Goal: Use online tool/utility

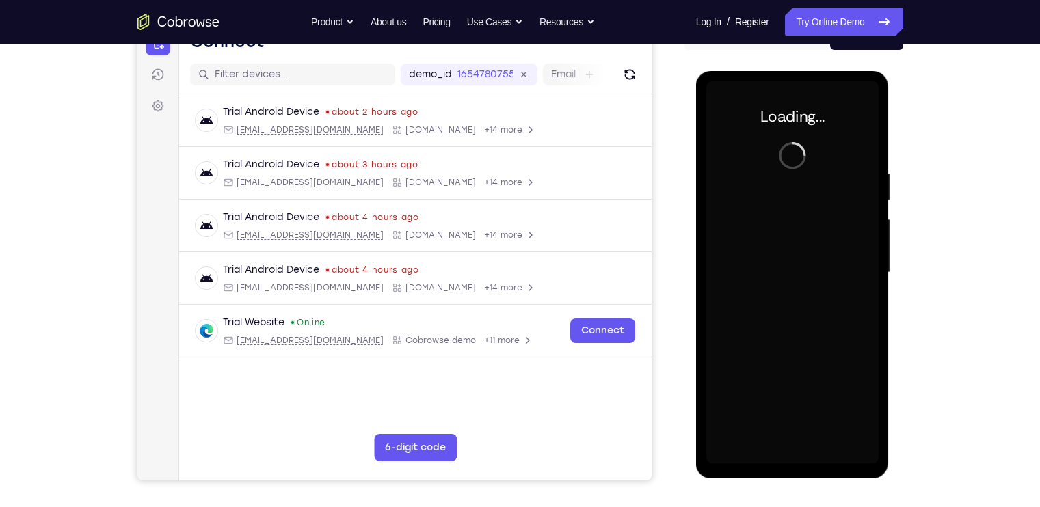
scroll to position [159, 0]
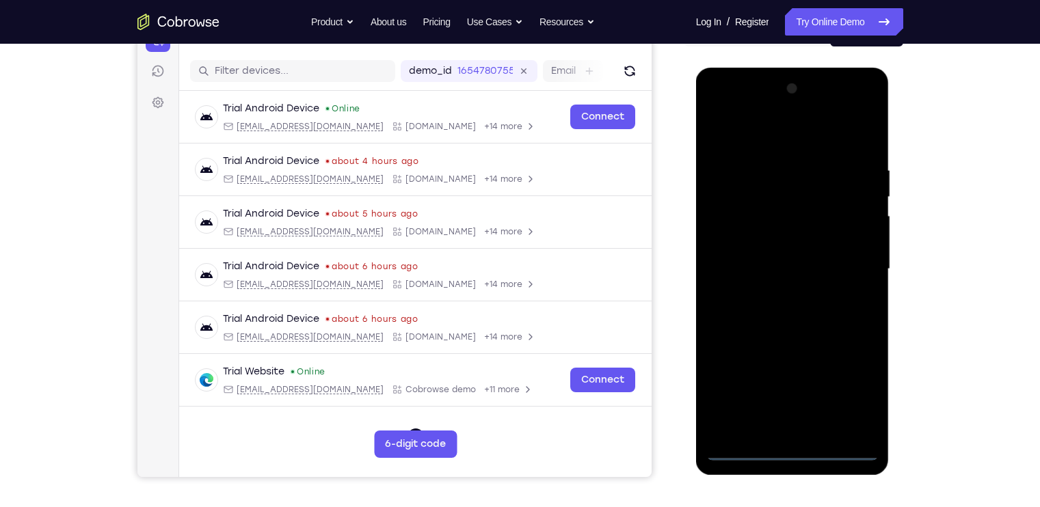
click at [791, 451] on div at bounding box center [792, 269] width 172 height 383
click at [859, 405] on div at bounding box center [792, 269] width 172 height 383
click at [723, 111] on div at bounding box center [792, 269] width 172 height 383
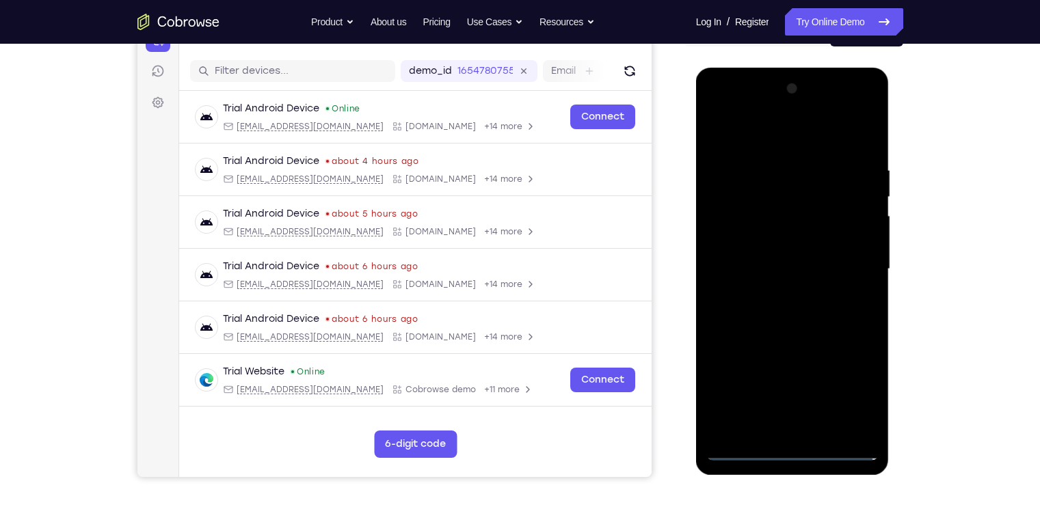
click at [763, 193] on div at bounding box center [792, 269] width 172 height 383
click at [770, 107] on div at bounding box center [792, 269] width 172 height 383
click at [778, 405] on div at bounding box center [792, 269] width 172 height 383
drag, startPoint x: 827, startPoint y: 329, endPoint x: 822, endPoint y: 239, distance: 90.4
click at [822, 239] on div at bounding box center [792, 269] width 172 height 383
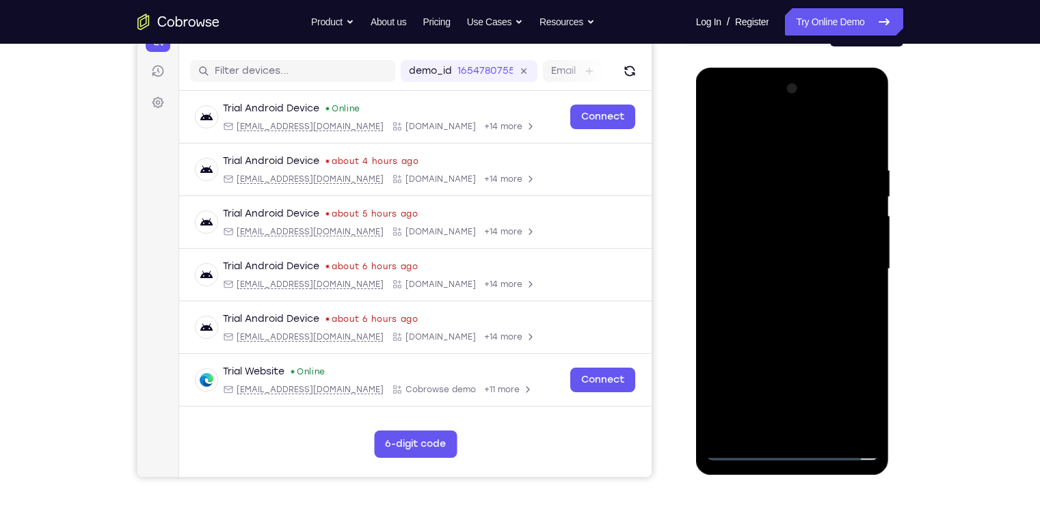
click at [867, 427] on div at bounding box center [792, 269] width 172 height 383
drag, startPoint x: 808, startPoint y: 379, endPoint x: 786, endPoint y: 215, distance: 165.5
click at [786, 215] on div at bounding box center [792, 269] width 172 height 383
drag, startPoint x: 796, startPoint y: 390, endPoint x: 801, endPoint y: 216, distance: 173.7
click at [801, 216] on div at bounding box center [792, 269] width 172 height 383
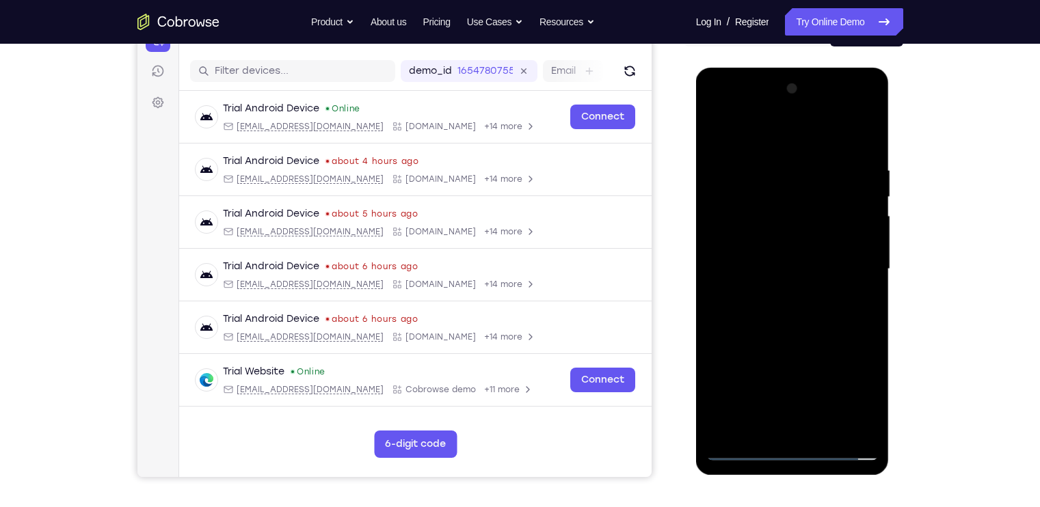
drag, startPoint x: 799, startPoint y: 412, endPoint x: 811, endPoint y: 290, distance: 122.9
click at [811, 290] on div at bounding box center [792, 269] width 172 height 383
drag, startPoint x: 811, startPoint y: 358, endPoint x: 814, endPoint y: 190, distance: 167.5
click at [814, 190] on div at bounding box center [792, 269] width 172 height 383
drag, startPoint x: 804, startPoint y: 379, endPoint x: 811, endPoint y: 173, distance: 205.9
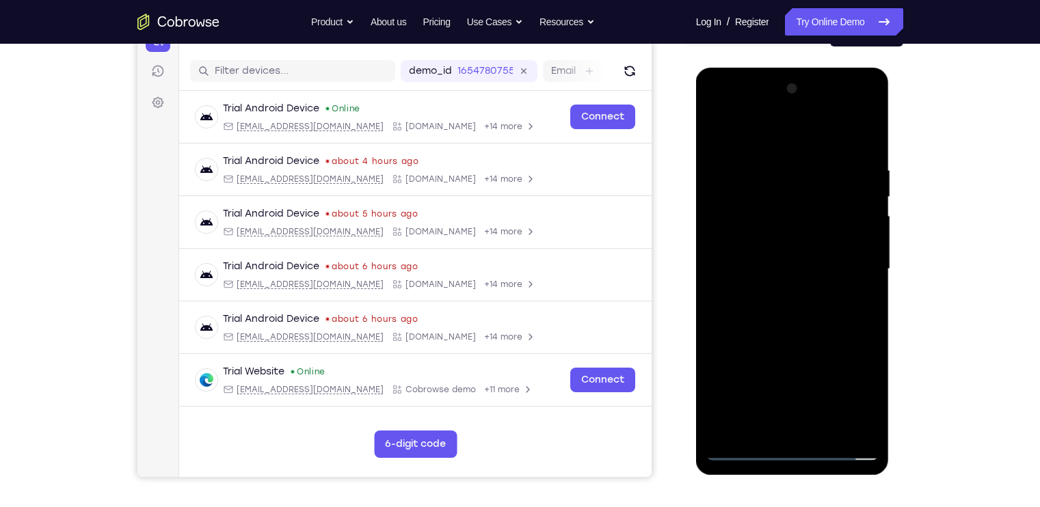
click at [811, 173] on div at bounding box center [792, 269] width 172 height 383
drag, startPoint x: 797, startPoint y: 311, endPoint x: 824, endPoint y: 144, distance: 169.0
click at [824, 144] on div at bounding box center [792, 269] width 172 height 383
drag, startPoint x: 801, startPoint y: 331, endPoint x: 799, endPoint y: 191, distance: 139.5
click at [799, 191] on div at bounding box center [792, 269] width 172 height 383
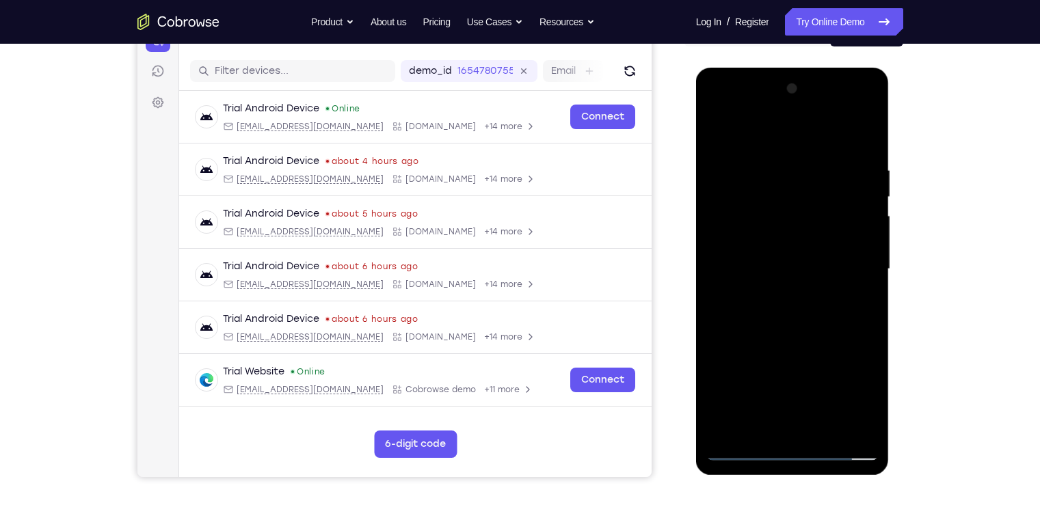
drag, startPoint x: 786, startPoint y: 388, endPoint x: 801, endPoint y: 204, distance: 184.6
click at [801, 204] on div at bounding box center [792, 269] width 172 height 383
drag, startPoint x: 803, startPoint y: 246, endPoint x: 803, endPoint y: 189, distance: 57.4
click at [803, 189] on div at bounding box center [792, 269] width 172 height 383
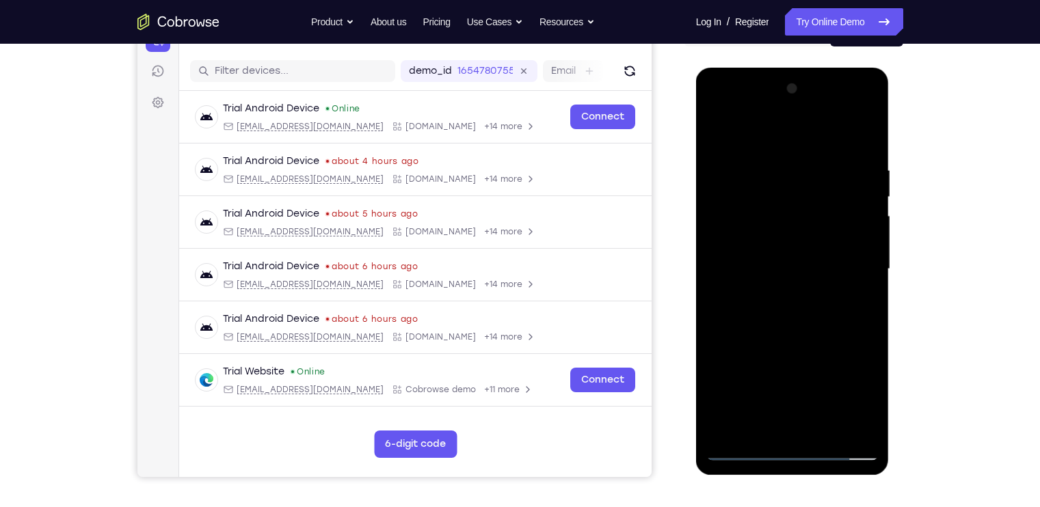
click at [787, 160] on div at bounding box center [792, 269] width 172 height 383
drag, startPoint x: 779, startPoint y: 324, endPoint x: 790, endPoint y: 189, distance: 135.8
click at [790, 189] on div at bounding box center [792, 269] width 172 height 383
click at [786, 319] on div at bounding box center [792, 269] width 172 height 383
click at [786, 167] on div at bounding box center [792, 269] width 172 height 383
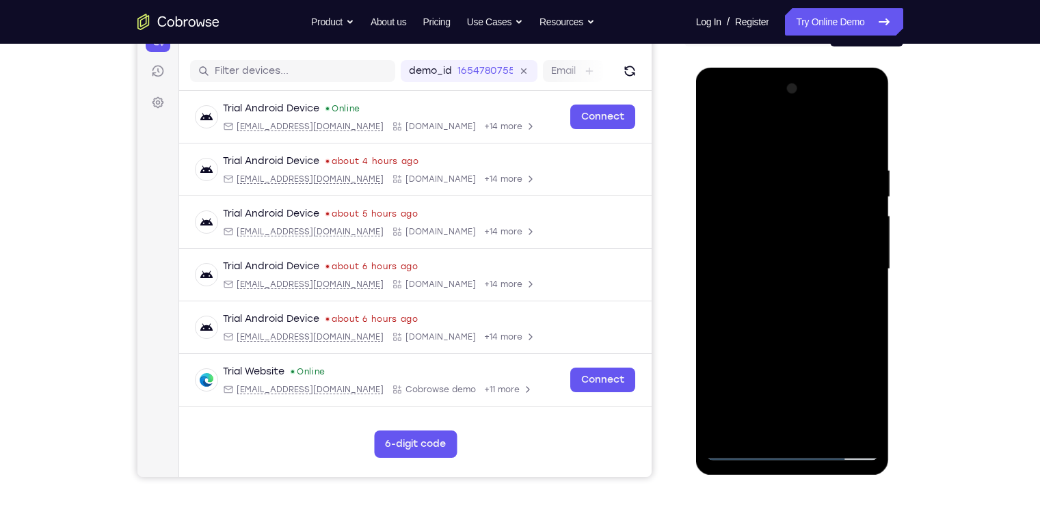
drag, startPoint x: 775, startPoint y: 362, endPoint x: 782, endPoint y: 193, distance: 169.0
click at [782, 193] on div at bounding box center [792, 269] width 172 height 383
drag, startPoint x: 783, startPoint y: 325, endPoint x: 794, endPoint y: 181, distance: 144.7
click at [794, 181] on div at bounding box center [792, 269] width 172 height 383
drag, startPoint x: 789, startPoint y: 377, endPoint x: 796, endPoint y: 240, distance: 136.9
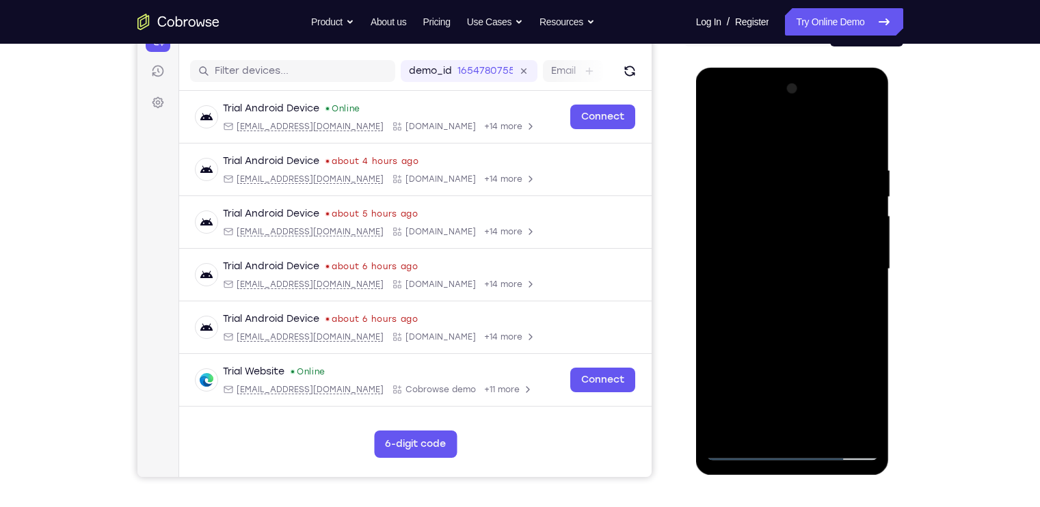
click at [796, 240] on div at bounding box center [792, 269] width 172 height 383
drag, startPoint x: 786, startPoint y: 368, endPoint x: 807, endPoint y: 233, distance: 136.2
click at [807, 233] on div at bounding box center [792, 269] width 172 height 383
click at [796, 258] on div at bounding box center [792, 269] width 172 height 383
click at [775, 160] on div at bounding box center [792, 269] width 172 height 383
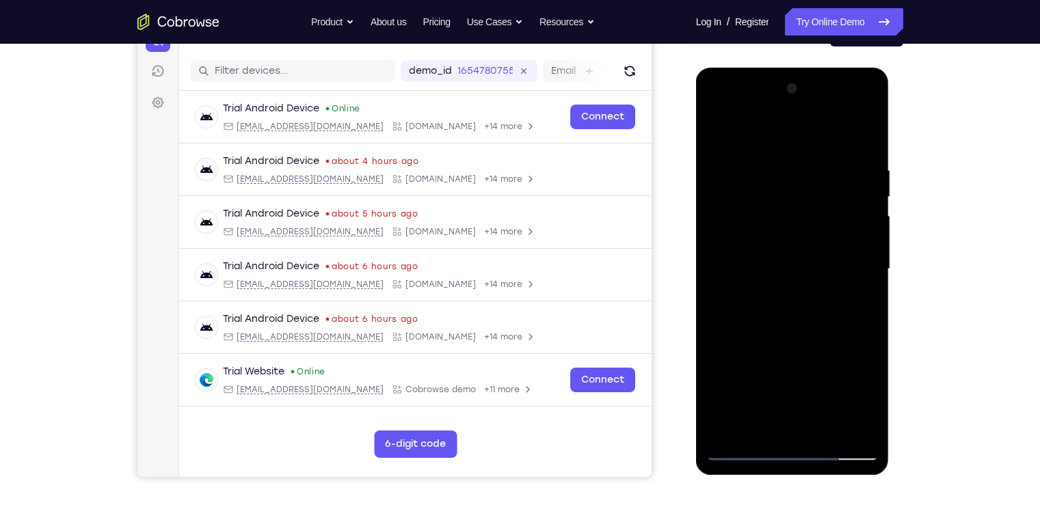
drag, startPoint x: 764, startPoint y: 332, endPoint x: 784, endPoint y: 166, distance: 166.6
click at [784, 166] on div at bounding box center [792, 269] width 172 height 383
drag, startPoint x: 790, startPoint y: 384, endPoint x: 807, endPoint y: 191, distance: 192.9
click at [807, 191] on div at bounding box center [792, 269] width 172 height 383
drag, startPoint x: 805, startPoint y: 229, endPoint x: 820, endPoint y: 153, distance: 77.4
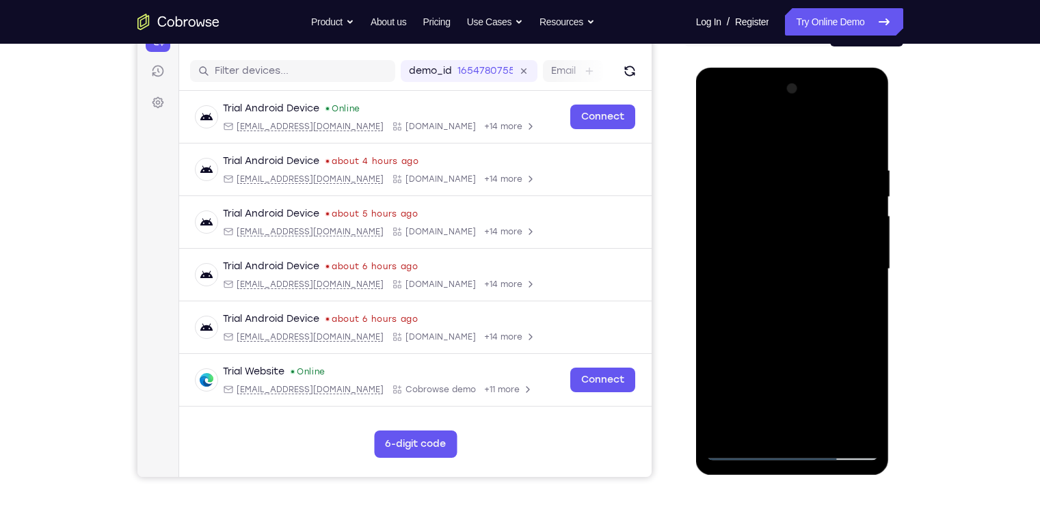
click at [820, 153] on div at bounding box center [792, 269] width 172 height 383
click at [854, 112] on div at bounding box center [792, 269] width 172 height 383
click at [822, 215] on div at bounding box center [792, 269] width 172 height 383
click at [790, 255] on div at bounding box center [792, 269] width 172 height 383
click at [771, 254] on div at bounding box center [792, 269] width 172 height 383
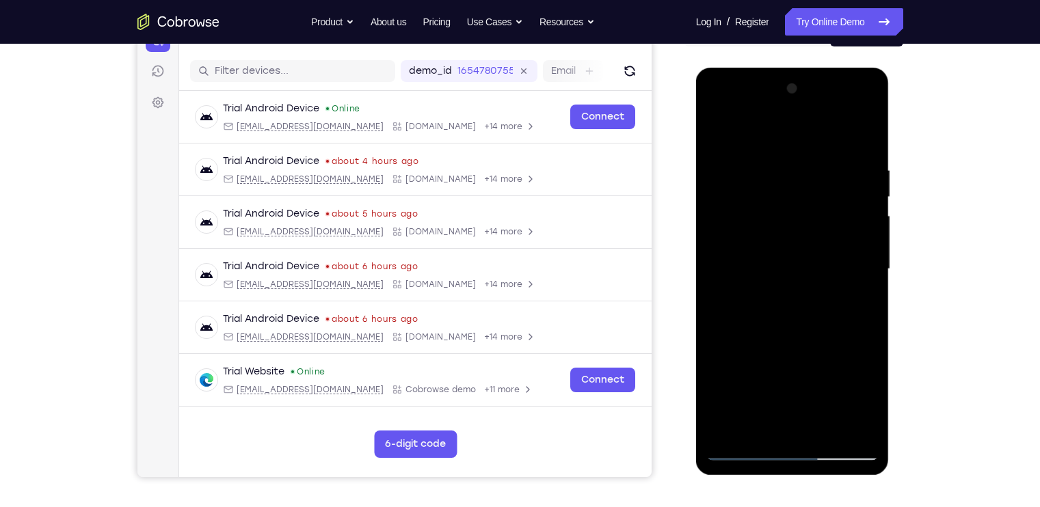
click at [723, 275] on div at bounding box center [792, 269] width 172 height 383
click at [757, 239] on div at bounding box center [792, 270] width 172 height 383
click at [740, 268] on div at bounding box center [792, 270] width 172 height 383
click at [741, 276] on div at bounding box center [792, 270] width 172 height 383
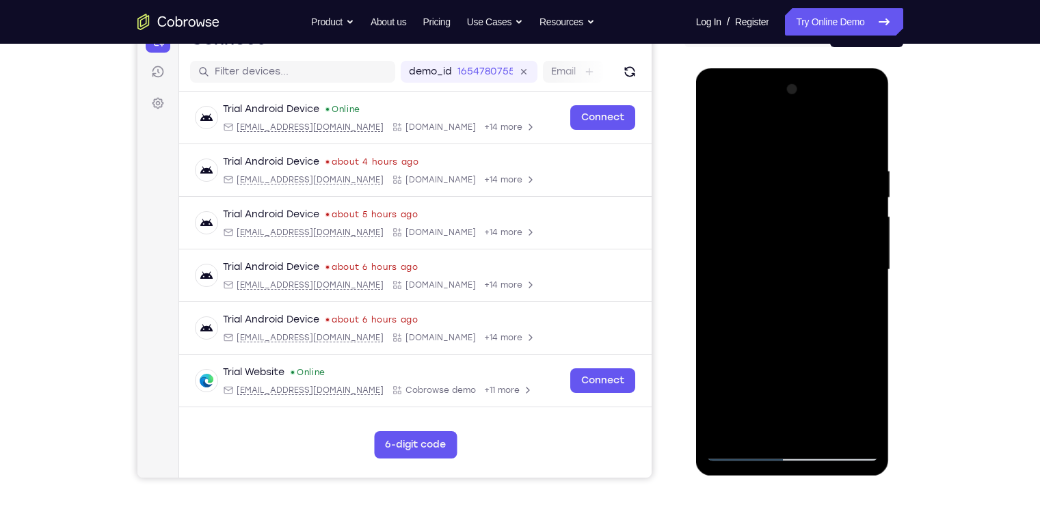
click at [757, 278] on div at bounding box center [792, 270] width 172 height 383
click at [780, 271] on div at bounding box center [792, 270] width 172 height 383
click at [763, 274] on div at bounding box center [792, 270] width 172 height 383
click at [780, 273] on div at bounding box center [792, 270] width 172 height 383
click at [819, 260] on div at bounding box center [792, 270] width 172 height 383
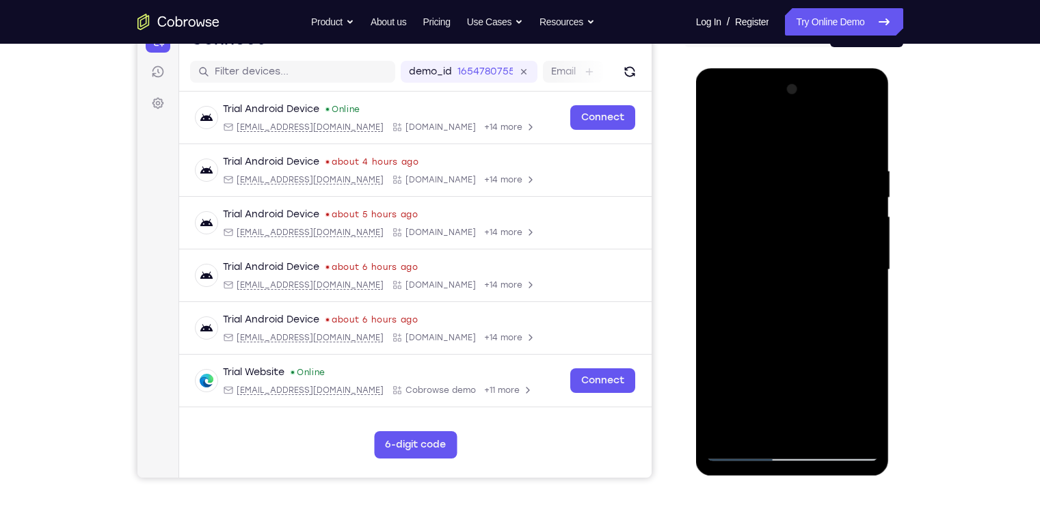
click at [804, 278] on div at bounding box center [792, 270] width 172 height 383
click at [827, 271] on div at bounding box center [792, 270] width 172 height 383
click at [850, 111] on div at bounding box center [792, 270] width 172 height 383
click at [814, 193] on div at bounding box center [792, 270] width 172 height 383
click at [788, 261] on div at bounding box center [792, 270] width 172 height 383
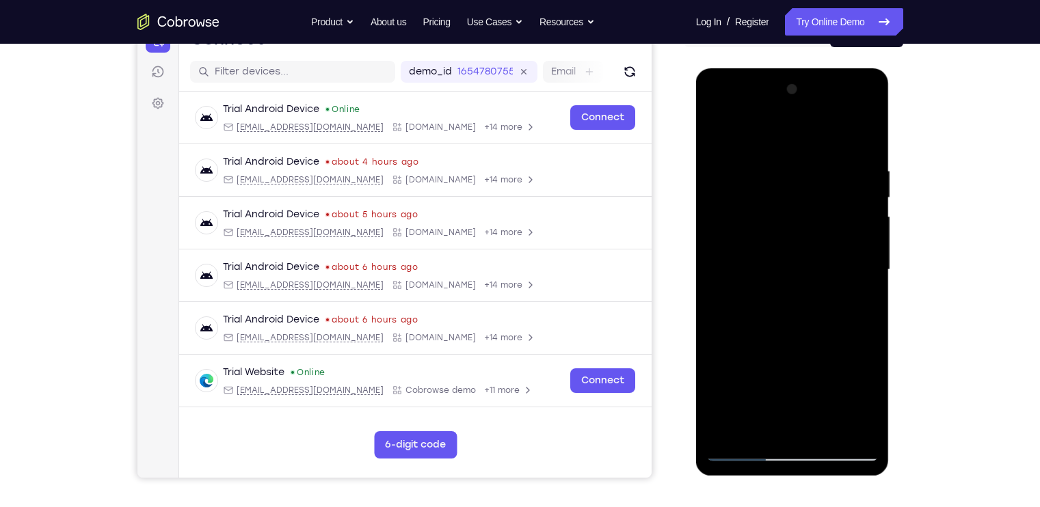
click at [768, 289] on div at bounding box center [792, 270] width 172 height 383
click at [796, 286] on div at bounding box center [792, 270] width 172 height 383
click at [818, 286] on div at bounding box center [792, 270] width 172 height 383
click at [852, 113] on div at bounding box center [792, 270] width 172 height 383
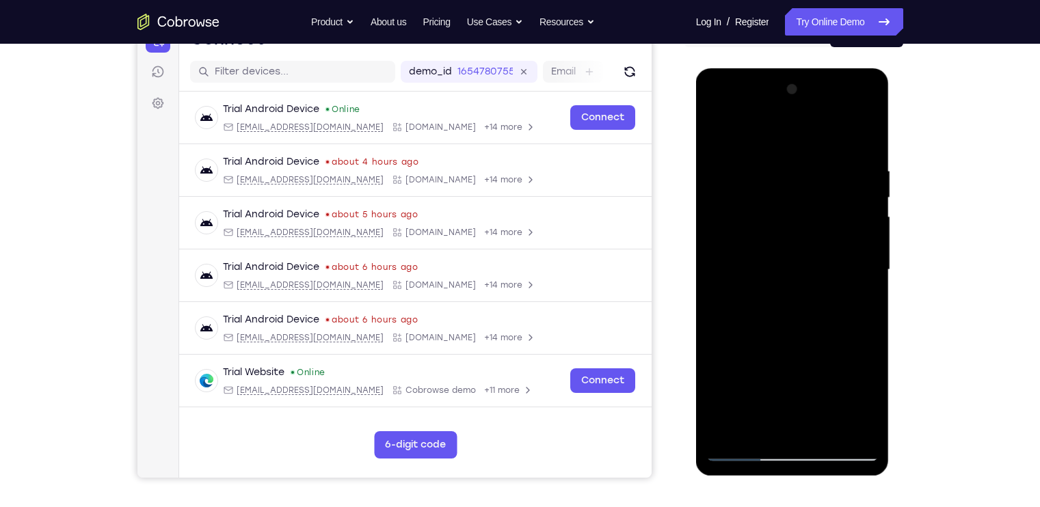
click at [811, 239] on div at bounding box center [792, 270] width 172 height 383
click at [794, 258] on div at bounding box center [792, 270] width 172 height 383
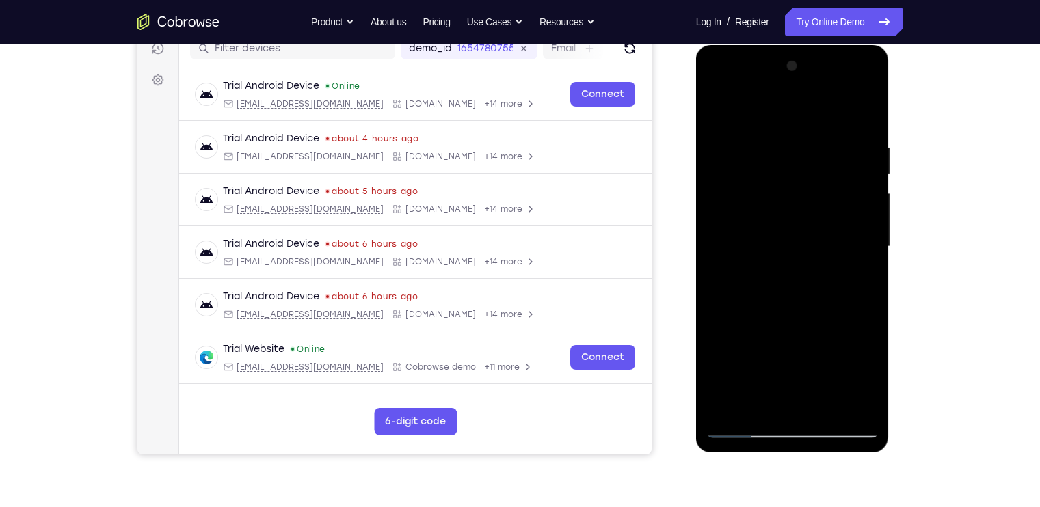
scroll to position [180, 0]
click at [749, 225] on div at bounding box center [792, 247] width 172 height 383
click at [729, 259] on div at bounding box center [792, 247] width 172 height 383
click at [734, 261] on div at bounding box center [792, 247] width 172 height 383
click at [757, 240] on div at bounding box center [792, 247] width 172 height 383
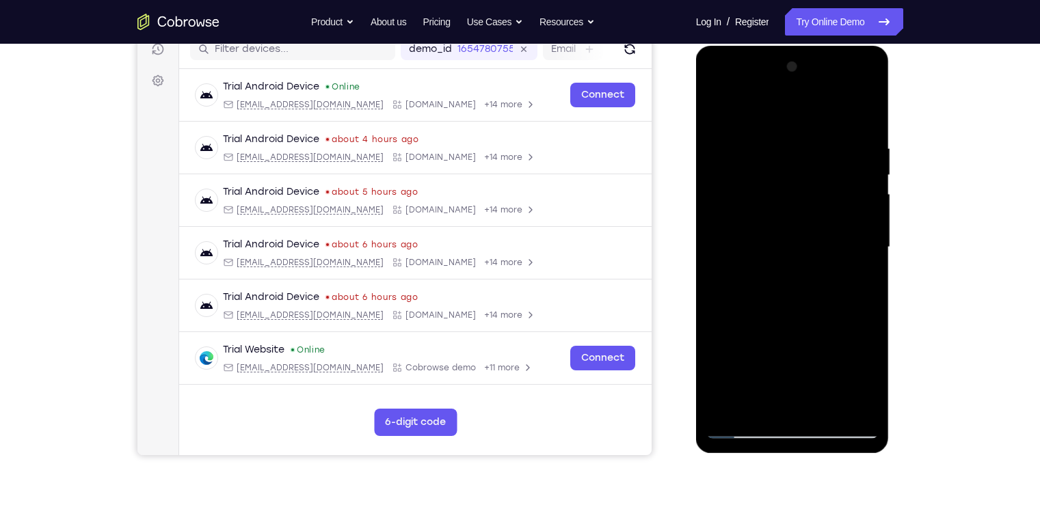
click at [740, 262] on div at bounding box center [792, 247] width 172 height 383
click at [753, 263] on div at bounding box center [792, 247] width 172 height 383
click at [774, 262] on div at bounding box center [792, 247] width 172 height 383
click at [800, 261] on div at bounding box center [792, 247] width 172 height 383
click at [807, 260] on div at bounding box center [792, 247] width 172 height 383
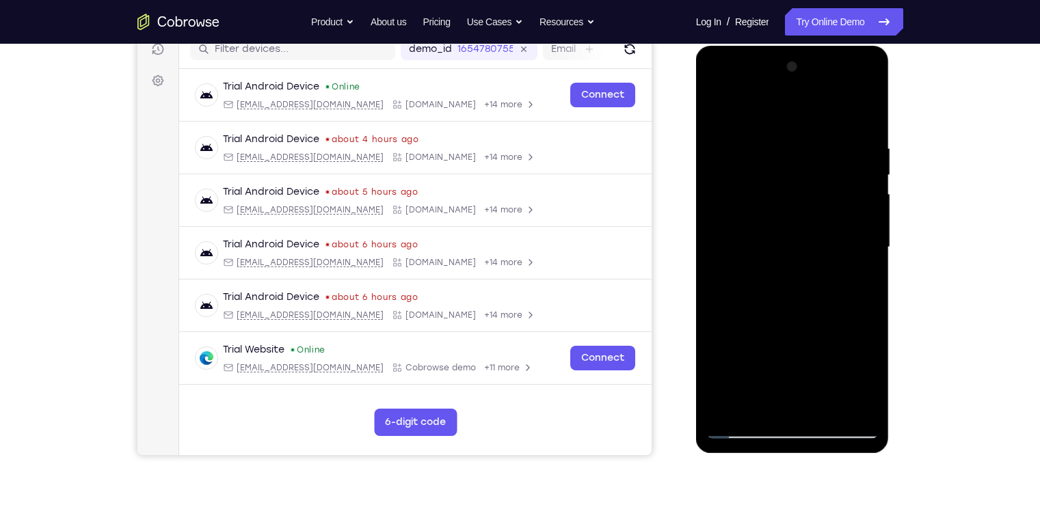
click at [830, 260] on div at bounding box center [792, 247] width 172 height 383
click at [857, 88] on div at bounding box center [792, 247] width 172 height 383
click at [800, 145] on div at bounding box center [792, 247] width 172 height 383
drag, startPoint x: 755, startPoint y: 317, endPoint x: 778, endPoint y: 142, distance: 176.5
click at [778, 142] on div at bounding box center [792, 247] width 172 height 383
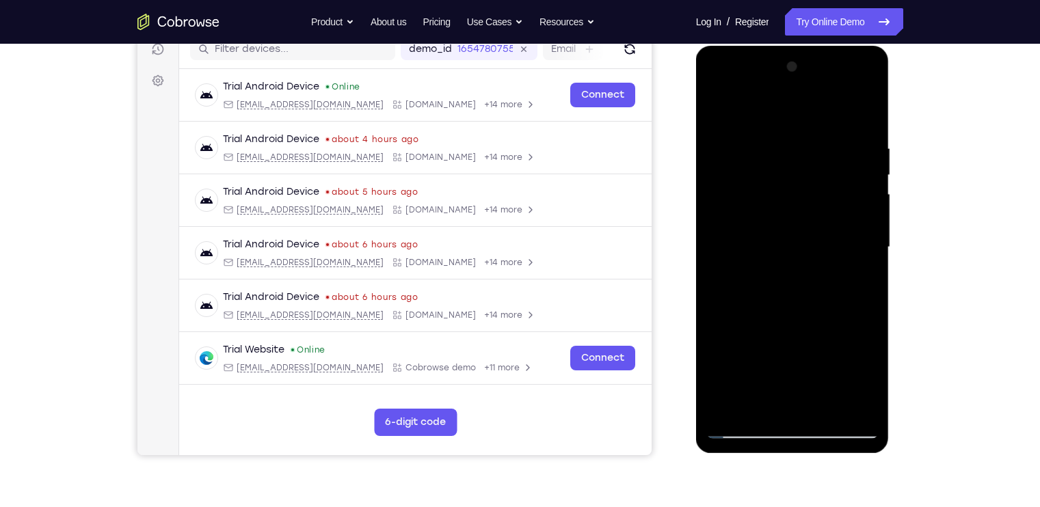
drag, startPoint x: 772, startPoint y: 298, endPoint x: 781, endPoint y: 169, distance: 129.6
click at [781, 169] on div at bounding box center [792, 247] width 172 height 383
drag, startPoint x: 768, startPoint y: 340, endPoint x: 786, endPoint y: 189, distance: 151.5
click at [786, 189] on div at bounding box center [792, 247] width 172 height 383
drag, startPoint x: 761, startPoint y: 332, endPoint x: 803, endPoint y: 167, distance: 169.5
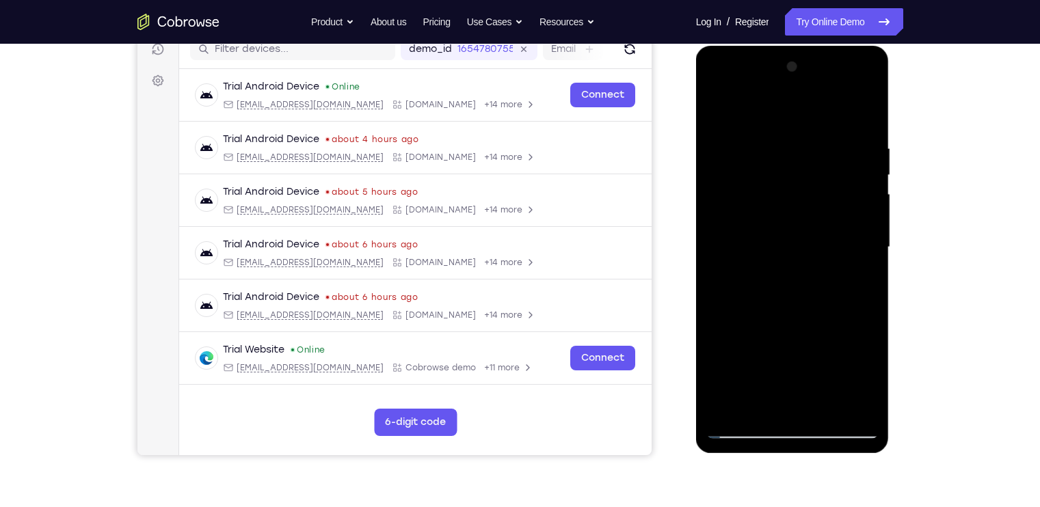
click at [803, 167] on div at bounding box center [792, 247] width 172 height 383
drag, startPoint x: 776, startPoint y: 326, endPoint x: 732, endPoint y: 450, distance: 131.2
click at [732, 450] on div at bounding box center [792, 249] width 193 height 407
click at [870, 223] on div at bounding box center [792, 247] width 172 height 383
drag, startPoint x: 837, startPoint y: 185, endPoint x: 809, endPoint y: 378, distance: 194.8
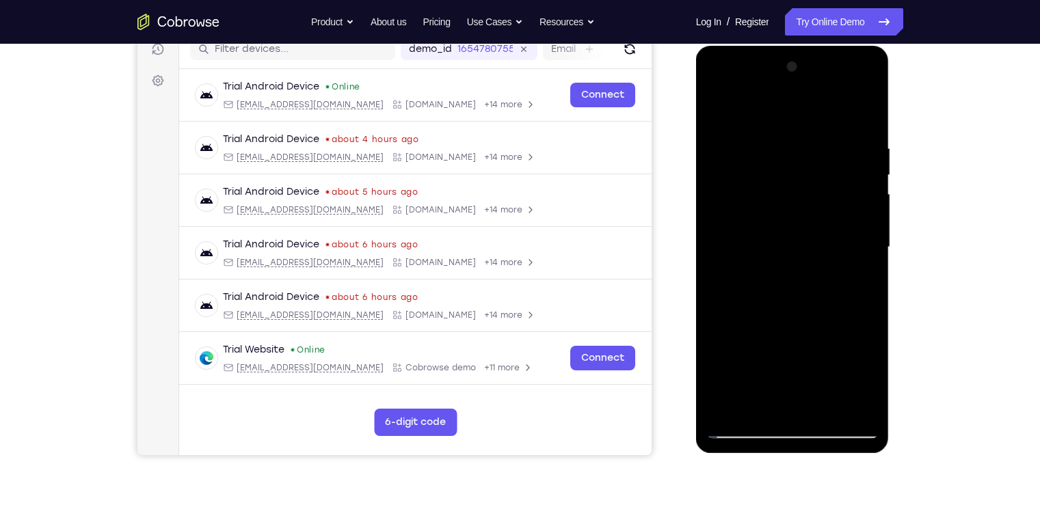
click at [809, 378] on div at bounding box center [792, 247] width 172 height 383
drag, startPoint x: 806, startPoint y: 263, endPoint x: 786, endPoint y: 396, distance: 134.2
click at [786, 396] on div at bounding box center [792, 247] width 172 height 383
drag, startPoint x: 794, startPoint y: 213, endPoint x: 775, endPoint y: 371, distance: 159.0
click at [775, 371] on div at bounding box center [792, 247] width 172 height 383
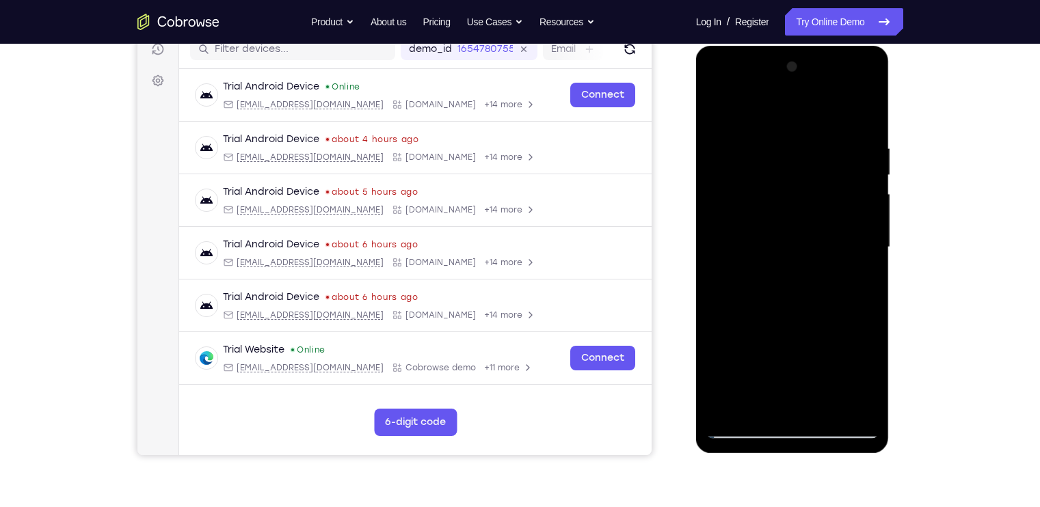
drag, startPoint x: 788, startPoint y: 230, endPoint x: 761, endPoint y: 374, distance: 146.1
click at [761, 374] on div at bounding box center [792, 247] width 172 height 383
drag, startPoint x: 783, startPoint y: 195, endPoint x: 755, endPoint y: 361, distance: 168.6
click at [755, 361] on div at bounding box center [792, 247] width 172 height 383
drag, startPoint x: 791, startPoint y: 234, endPoint x: 765, endPoint y: 371, distance: 138.5
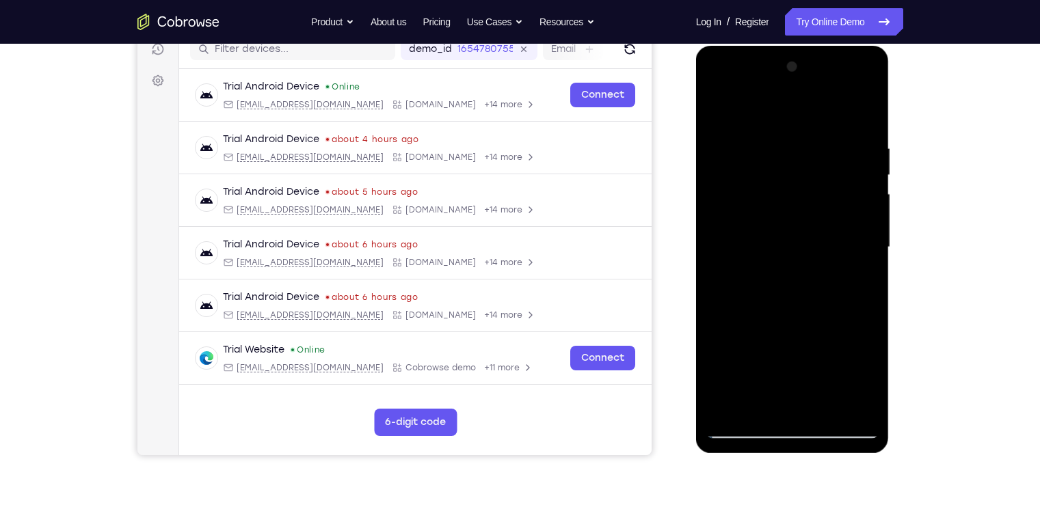
click at [765, 371] on div at bounding box center [792, 247] width 172 height 383
drag, startPoint x: 798, startPoint y: 178, endPoint x: 770, endPoint y: 370, distance: 193.5
click at [770, 370] on div at bounding box center [792, 247] width 172 height 383
click at [850, 90] on div at bounding box center [792, 247] width 172 height 383
click at [795, 199] on div at bounding box center [792, 247] width 172 height 383
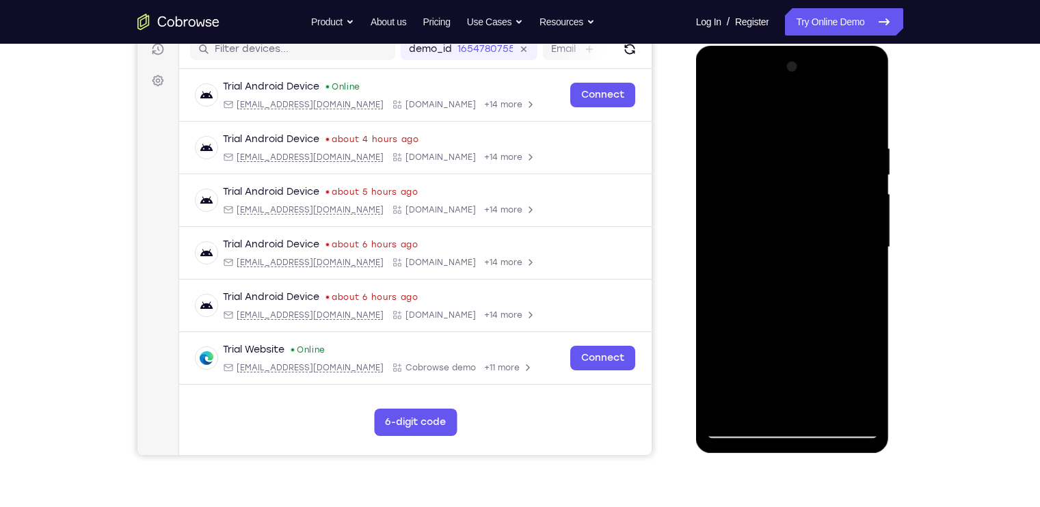
click at [791, 232] on div at bounding box center [792, 247] width 172 height 383
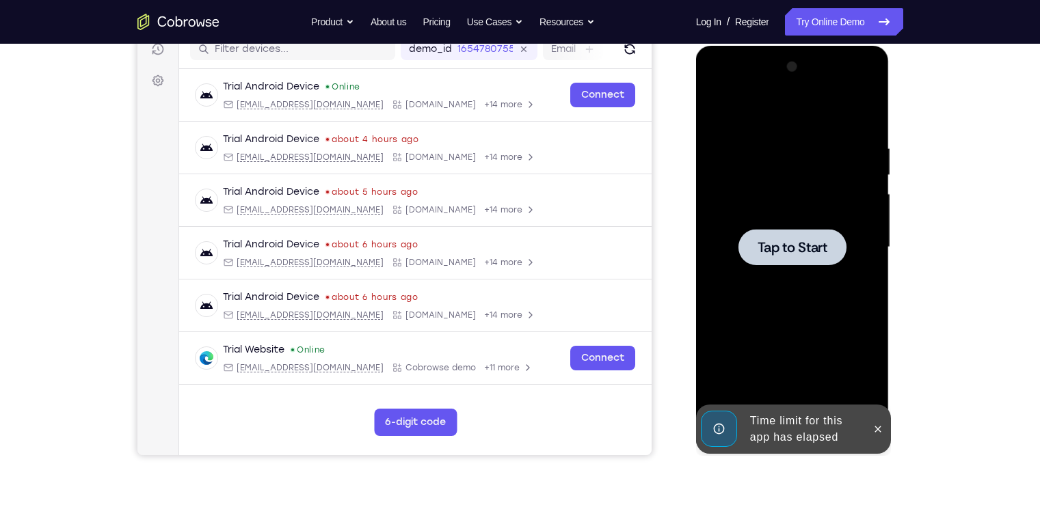
click at [791, 252] on span "Tap to Start" at bounding box center [792, 248] width 70 height 14
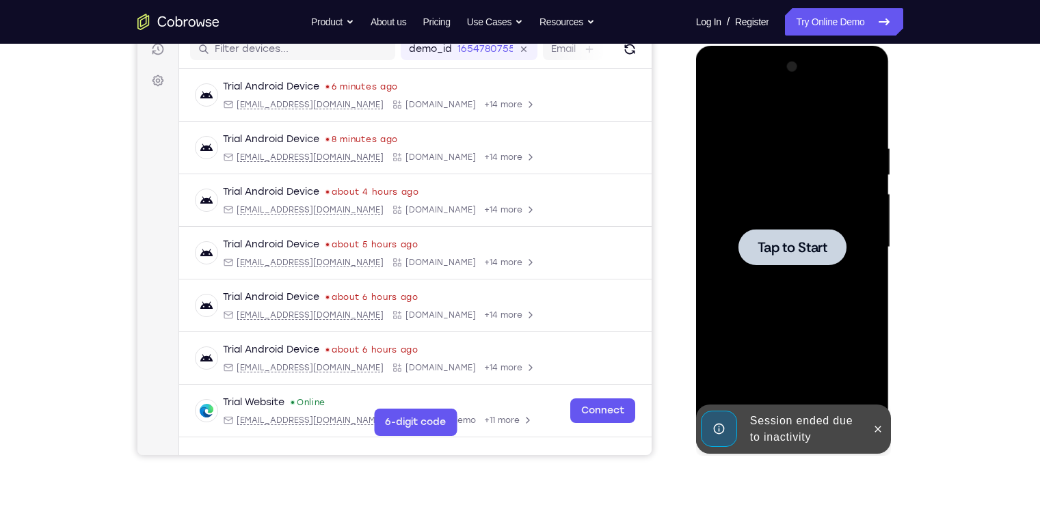
click at [814, 232] on div at bounding box center [792, 247] width 108 height 36
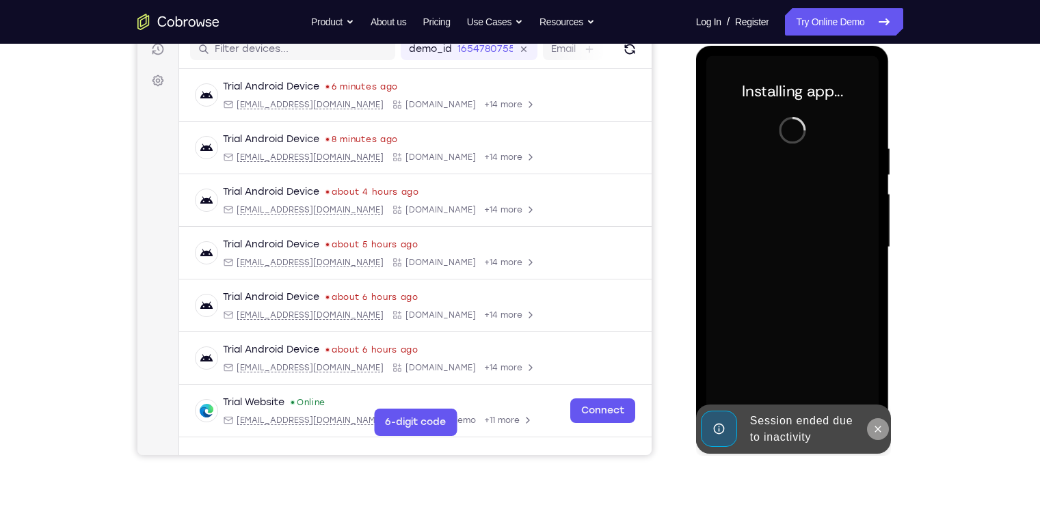
click at [878, 425] on icon at bounding box center [877, 429] width 11 height 11
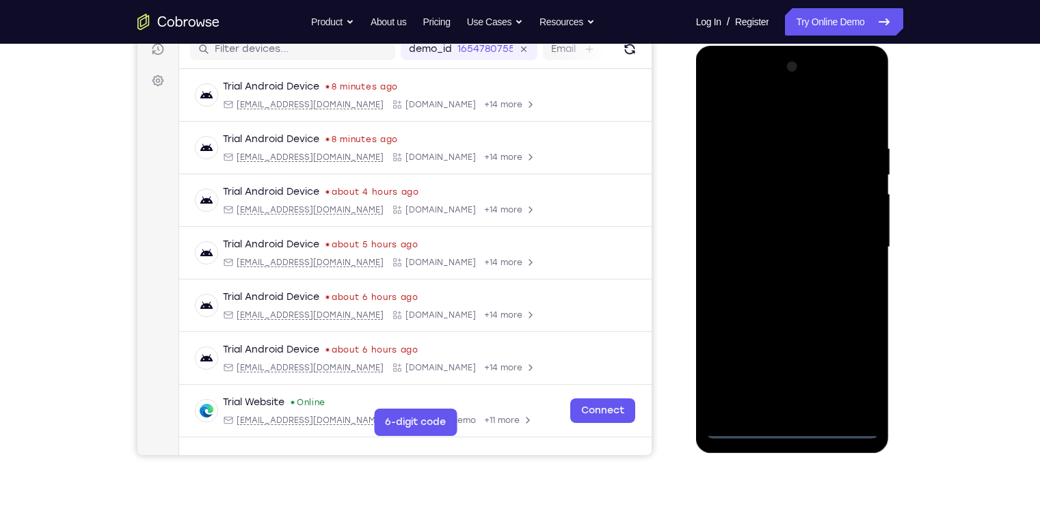
click at [800, 425] on div at bounding box center [792, 247] width 172 height 383
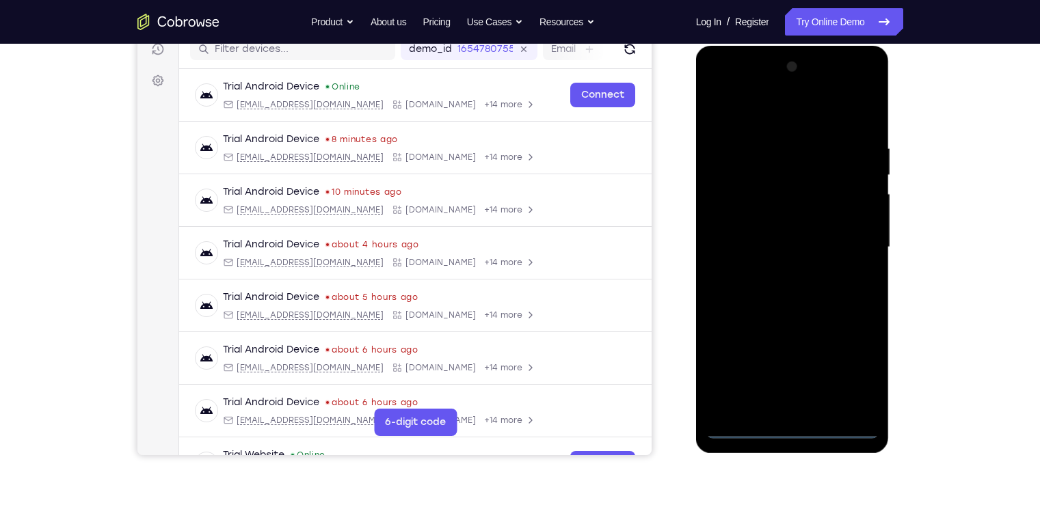
click at [855, 370] on div at bounding box center [792, 247] width 172 height 383
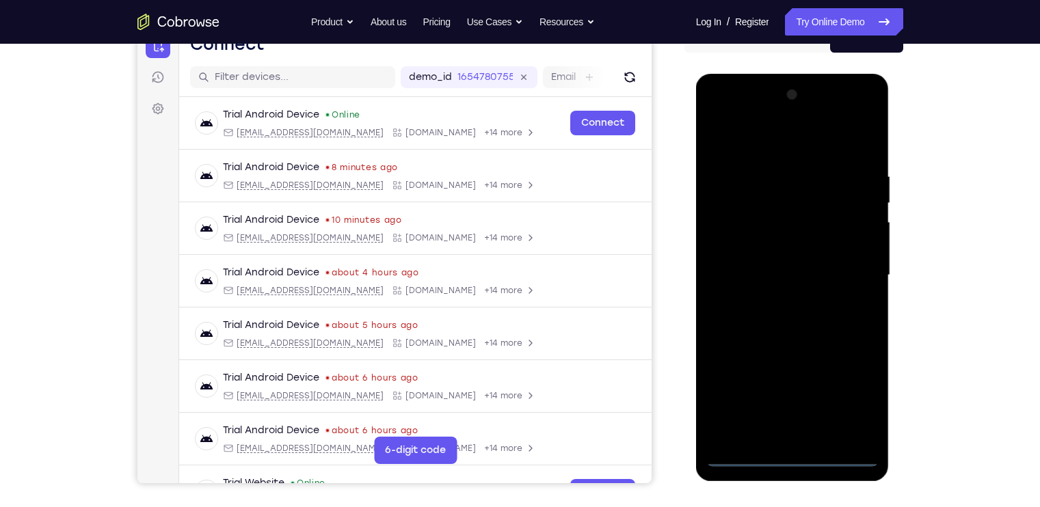
scroll to position [150, 0]
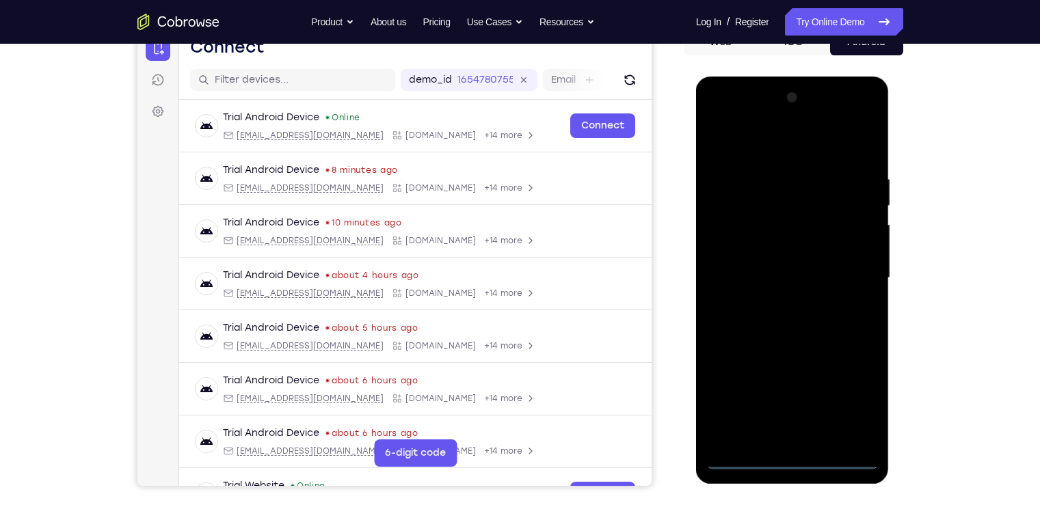
click at [719, 114] on div at bounding box center [792, 278] width 172 height 383
click at [768, 201] on div at bounding box center [792, 278] width 172 height 383
click at [767, 256] on div at bounding box center [792, 278] width 172 height 383
drag, startPoint x: 776, startPoint y: 345, endPoint x: 795, endPoint y: 233, distance: 113.7
click at [795, 233] on div at bounding box center [792, 278] width 172 height 383
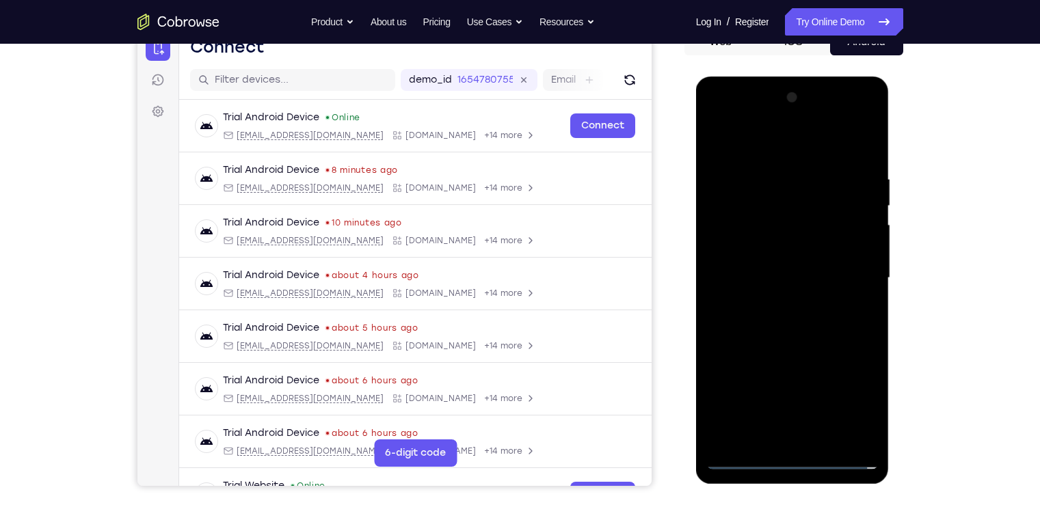
drag, startPoint x: 794, startPoint y: 338, endPoint x: 804, endPoint y: 200, distance: 138.5
click at [804, 200] on div at bounding box center [792, 278] width 172 height 383
drag, startPoint x: 810, startPoint y: 344, endPoint x: 796, endPoint y: 191, distance: 153.7
click at [796, 191] on div at bounding box center [792, 278] width 172 height 383
drag, startPoint x: 799, startPoint y: 309, endPoint x: 808, endPoint y: 189, distance: 120.7
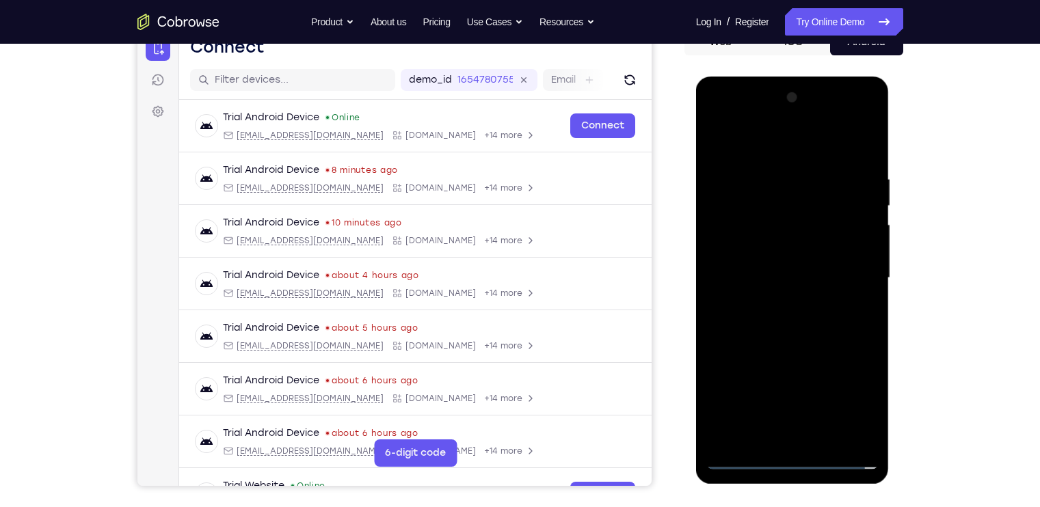
click at [808, 189] on div at bounding box center [792, 278] width 172 height 383
drag, startPoint x: 793, startPoint y: 347, endPoint x: 806, endPoint y: 219, distance: 127.8
click at [806, 219] on div at bounding box center [792, 278] width 172 height 383
drag, startPoint x: 808, startPoint y: 347, endPoint x: 822, endPoint y: 188, distance: 159.2
click at [822, 188] on div at bounding box center [792, 278] width 172 height 383
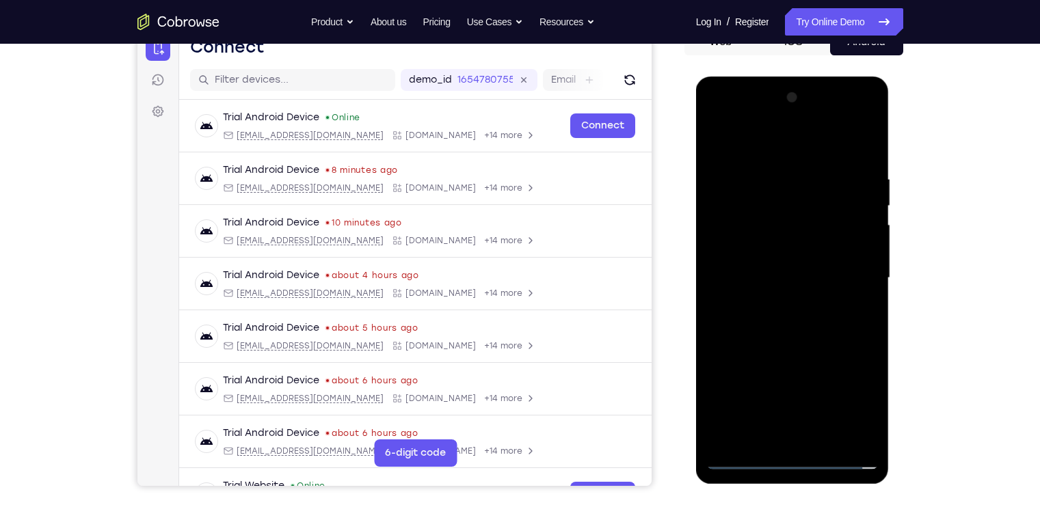
drag, startPoint x: 807, startPoint y: 356, endPoint x: 818, endPoint y: 244, distance: 112.6
click at [818, 244] on div at bounding box center [792, 278] width 172 height 383
click at [794, 229] on div at bounding box center [792, 278] width 172 height 383
click at [788, 167] on div at bounding box center [792, 278] width 172 height 383
drag, startPoint x: 783, startPoint y: 350, endPoint x: 788, endPoint y: 213, distance: 136.8
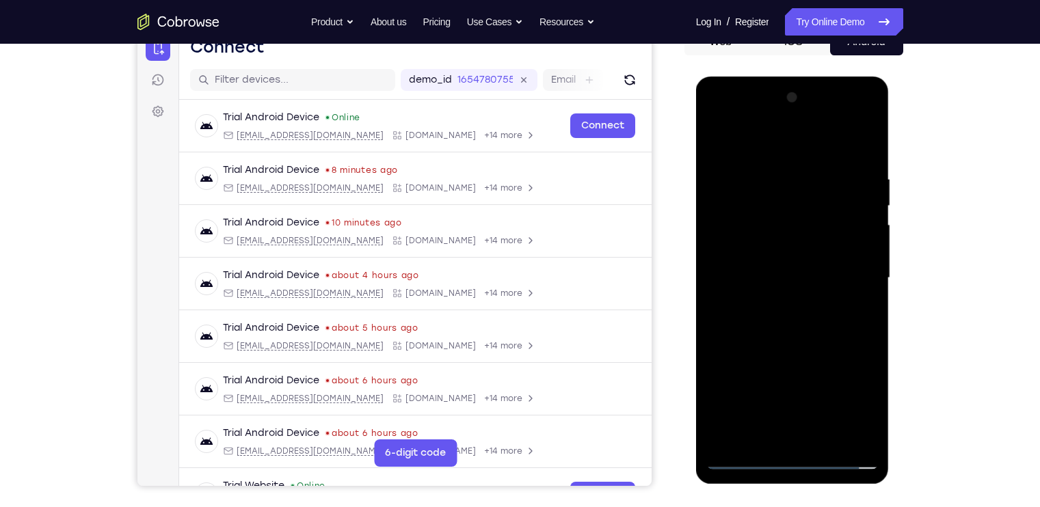
click at [788, 213] on div at bounding box center [792, 278] width 172 height 383
drag, startPoint x: 775, startPoint y: 337, endPoint x: 816, endPoint y: 193, distance: 149.3
click at [816, 193] on div at bounding box center [792, 278] width 172 height 383
drag, startPoint x: 798, startPoint y: 358, endPoint x: 818, endPoint y: 212, distance: 147.6
click at [818, 212] on div at bounding box center [792, 278] width 172 height 383
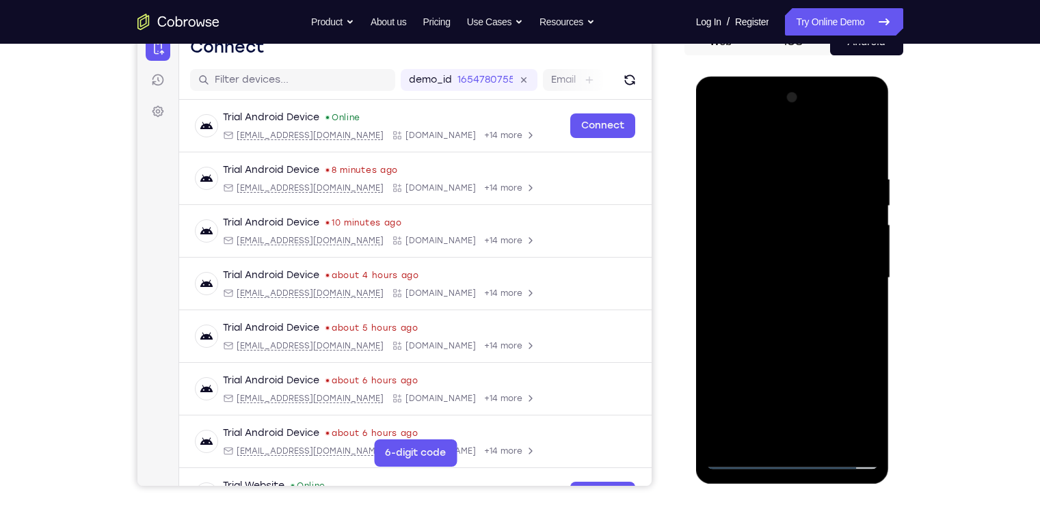
drag, startPoint x: 795, startPoint y: 361, endPoint x: 819, endPoint y: 224, distance: 138.8
click at [819, 224] on div at bounding box center [792, 278] width 172 height 383
drag, startPoint x: 796, startPoint y: 383, endPoint x: 823, endPoint y: 269, distance: 117.2
click at [823, 269] on div at bounding box center [792, 278] width 172 height 383
drag, startPoint x: 811, startPoint y: 363, endPoint x: 831, endPoint y: 196, distance: 168.1
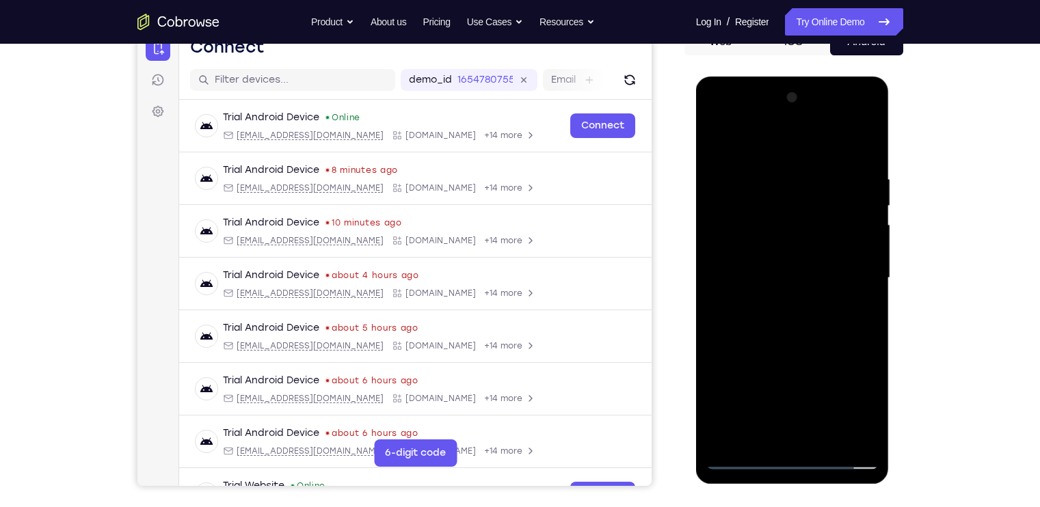
click at [831, 196] on div at bounding box center [792, 278] width 172 height 383
click at [803, 187] on div at bounding box center [792, 278] width 172 height 383
click at [783, 180] on div at bounding box center [792, 278] width 172 height 383
click at [848, 120] on div at bounding box center [792, 278] width 172 height 383
click at [825, 204] on div at bounding box center [792, 278] width 172 height 383
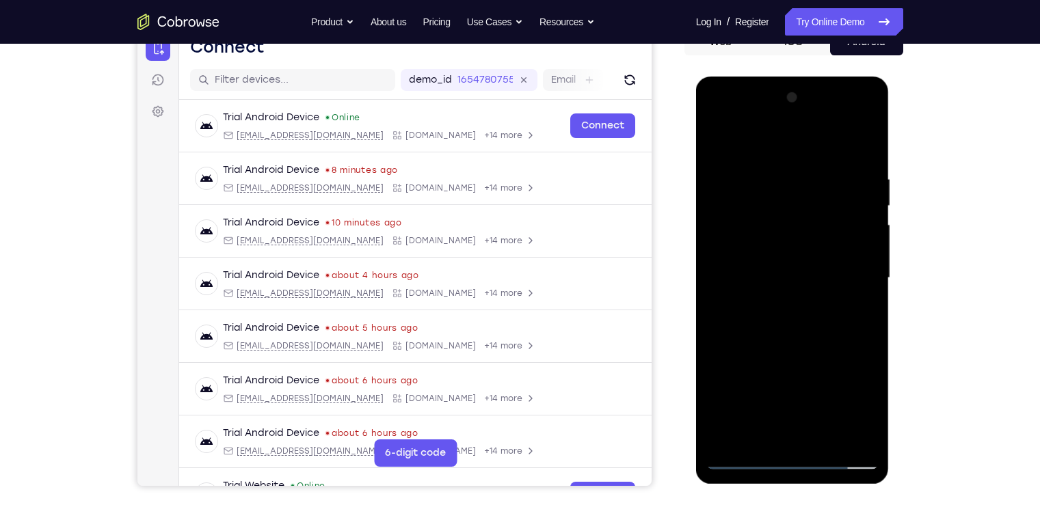
click at [801, 263] on div at bounding box center [792, 278] width 172 height 383
click at [783, 288] on div at bounding box center [792, 278] width 172 height 383
click at [757, 293] on div at bounding box center [792, 278] width 172 height 383
click at [790, 292] on div at bounding box center [792, 278] width 172 height 383
click at [850, 116] on div at bounding box center [792, 278] width 172 height 383
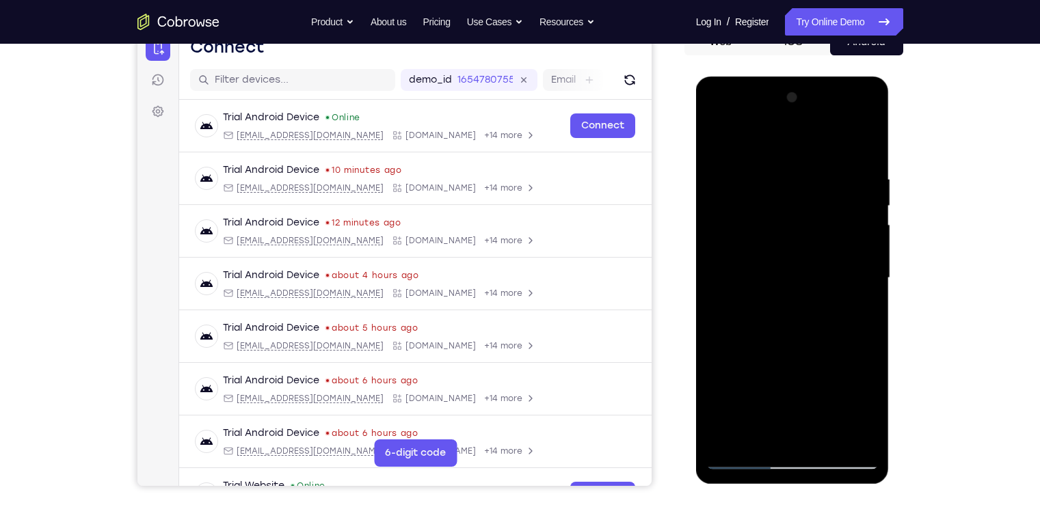
click at [806, 223] on div at bounding box center [792, 278] width 172 height 383
click at [792, 248] on div at bounding box center [792, 278] width 172 height 383
click at [727, 282] on div at bounding box center [792, 278] width 172 height 383
click at [729, 284] on div at bounding box center [792, 278] width 172 height 383
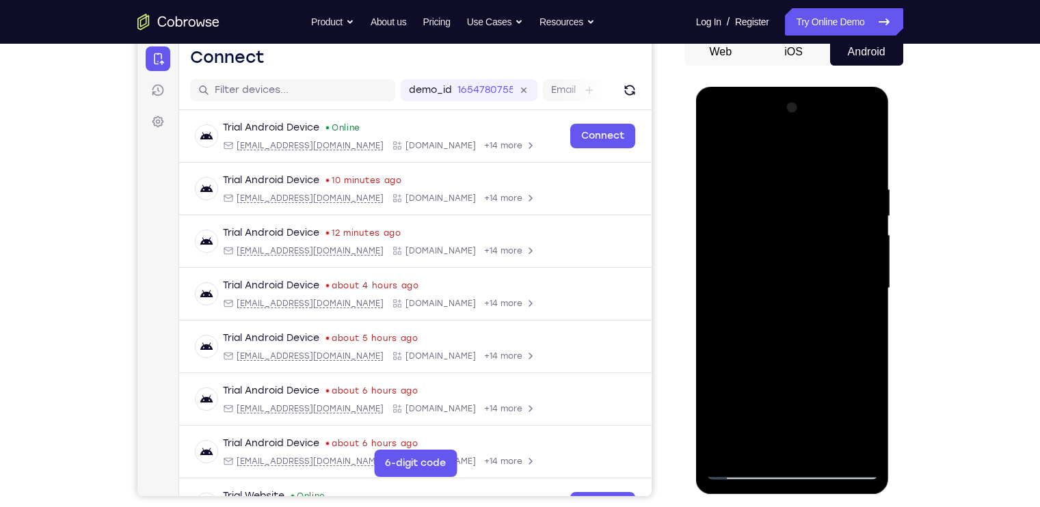
scroll to position [136, 0]
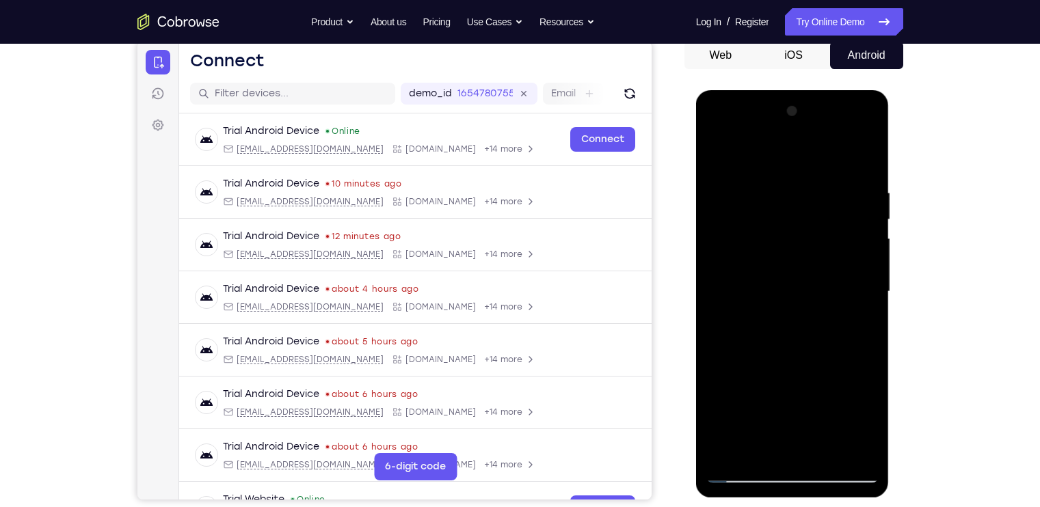
click at [736, 280] on div at bounding box center [792, 291] width 172 height 383
click at [753, 296] on div at bounding box center [792, 291] width 172 height 383
click at [769, 299] on div at bounding box center [792, 291] width 172 height 383
click at [787, 296] on div at bounding box center [792, 291] width 172 height 383
click at [795, 296] on div at bounding box center [792, 291] width 172 height 383
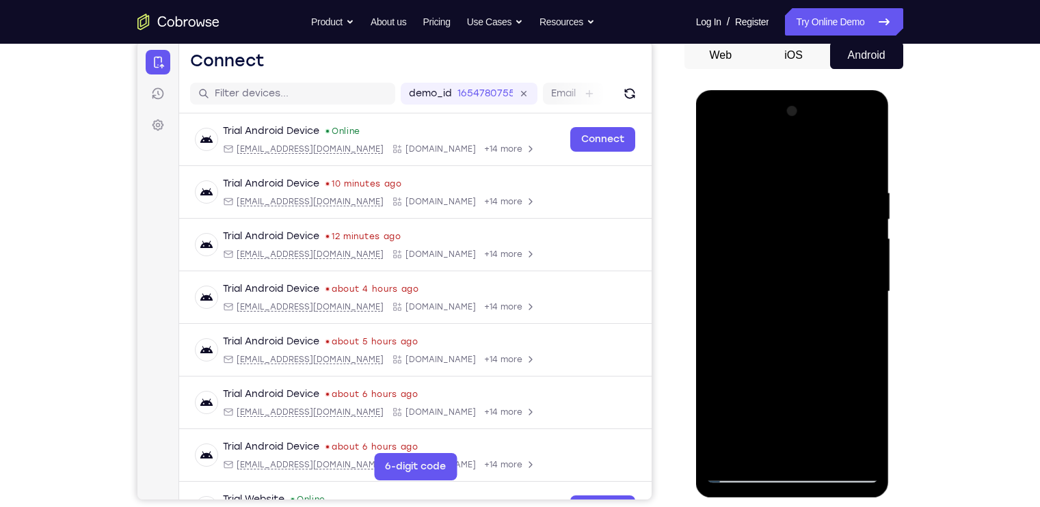
click at [846, 298] on div at bounding box center [792, 291] width 172 height 383
click at [805, 286] on div at bounding box center [792, 291] width 172 height 383
click at [799, 296] on div at bounding box center [792, 291] width 172 height 383
click at [823, 293] on div at bounding box center [792, 291] width 172 height 383
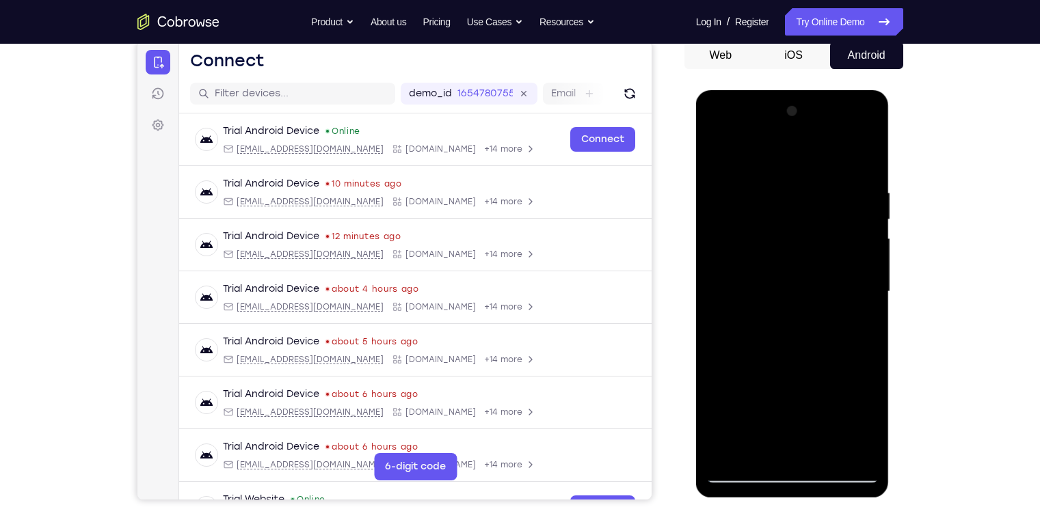
click at [838, 296] on div at bounding box center [792, 291] width 172 height 383
click at [848, 297] on div at bounding box center [792, 291] width 172 height 383
